Goal: Navigation & Orientation: Find specific page/section

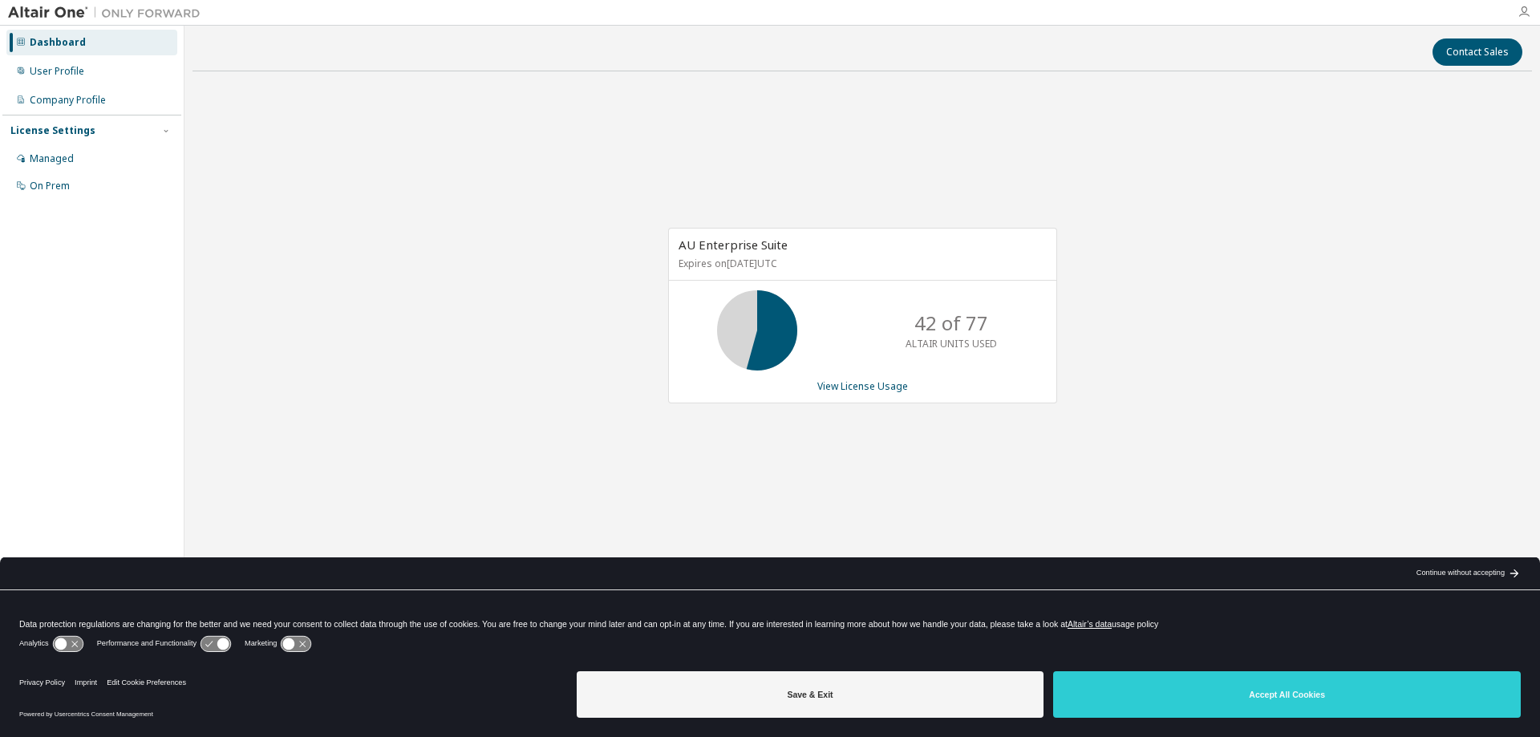
click at [1522, 9] on icon "button" at bounding box center [1523, 12] width 13 height 13
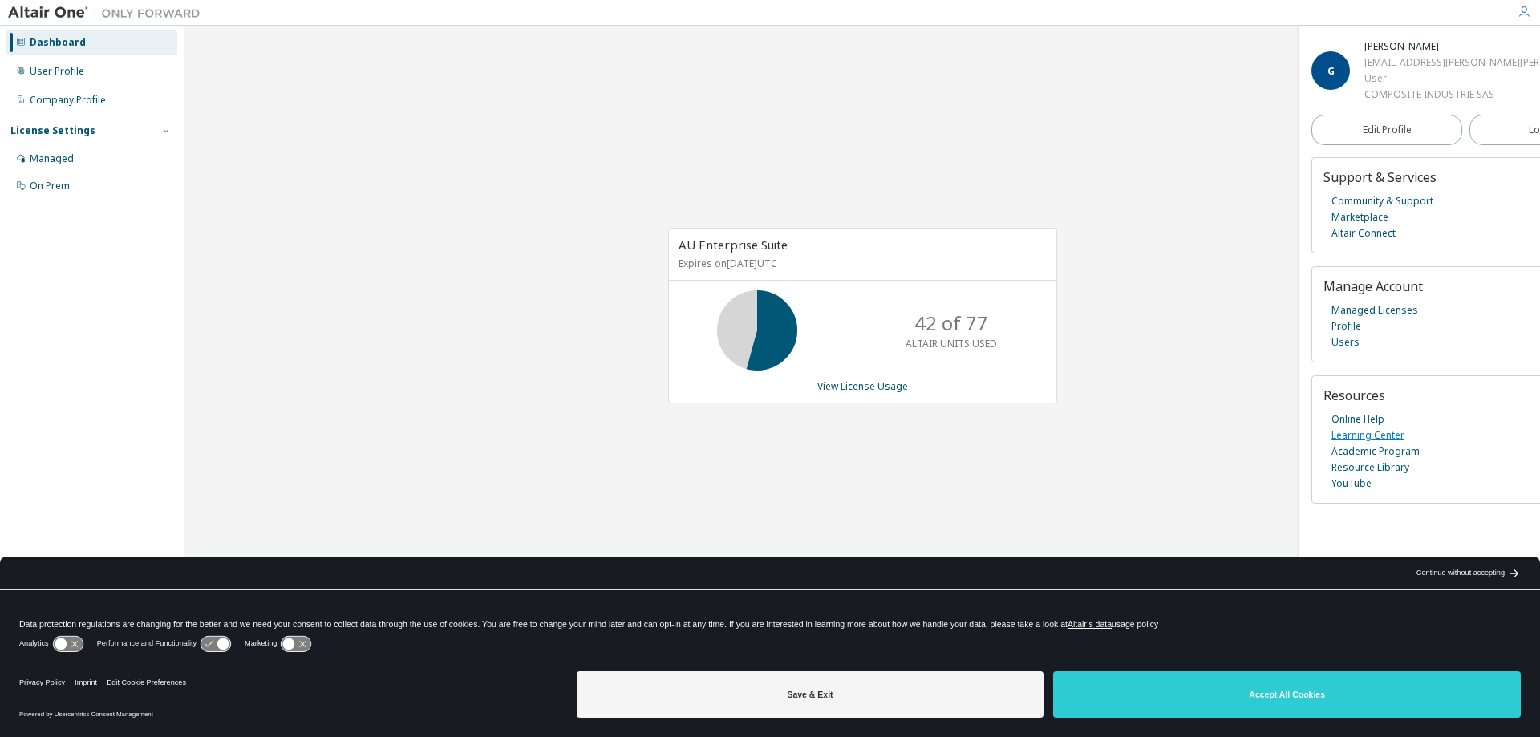
click at [1339, 435] on link "Learning Center" at bounding box center [1367, 435] width 73 height 16
